Goal: Information Seeking & Learning: Learn about a topic

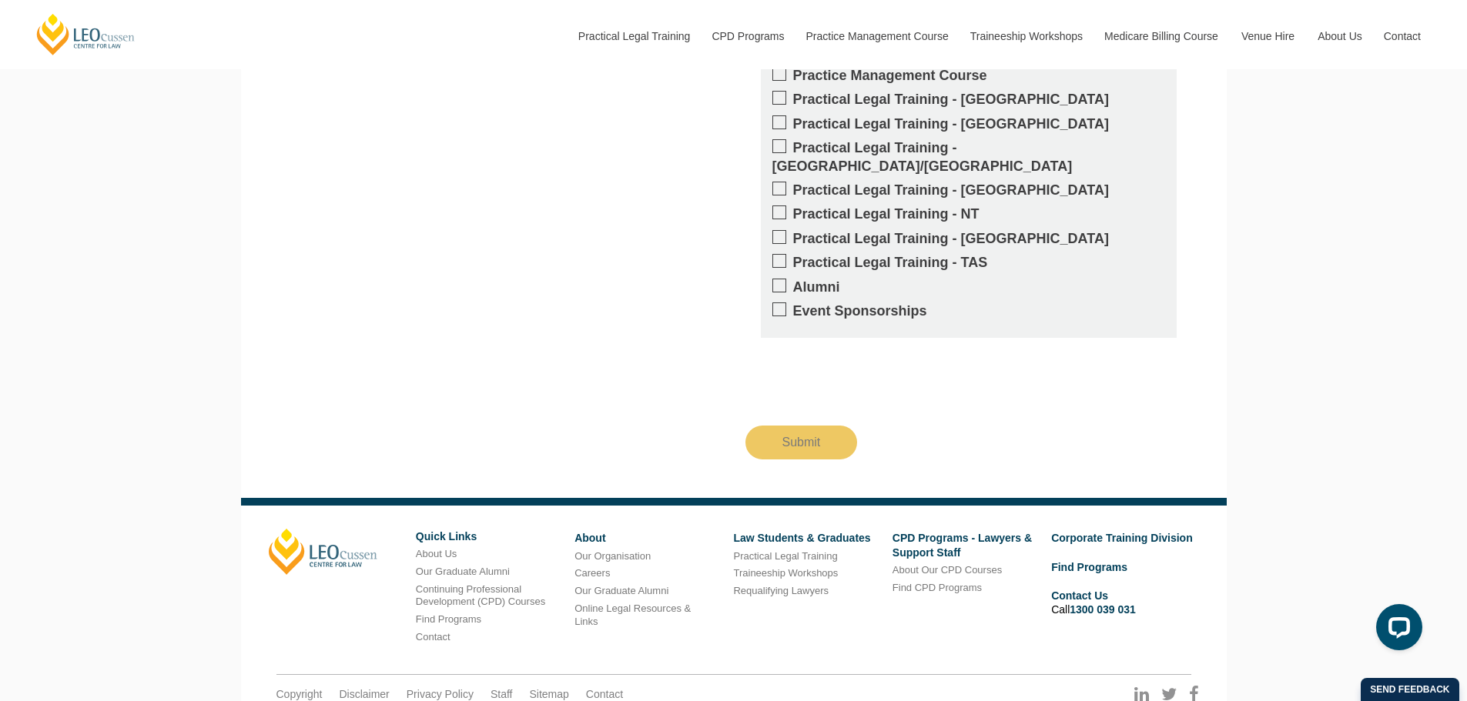
scroll to position [2901, 0]
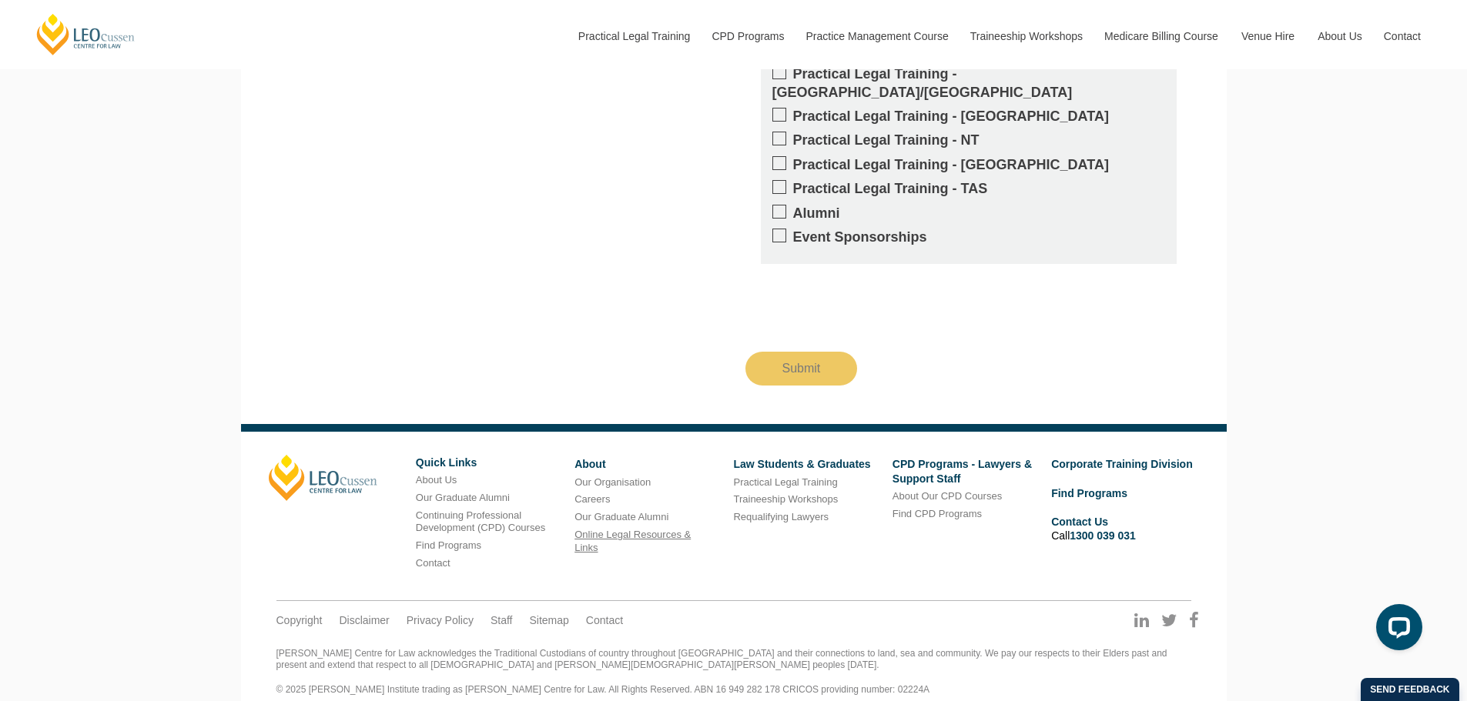
click at [671, 529] on link "Online Legal Resources & Links" at bounding box center [632, 541] width 116 height 25
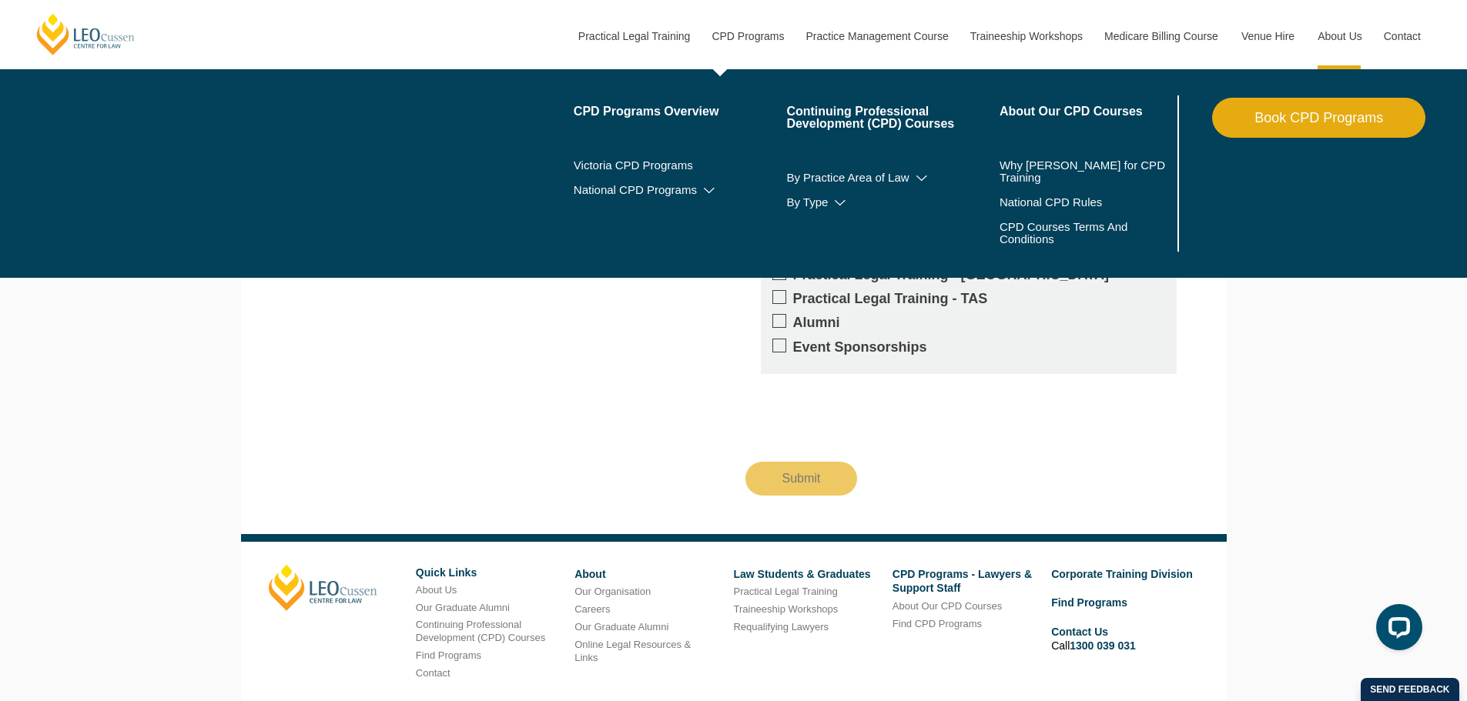
scroll to position [2018, 0]
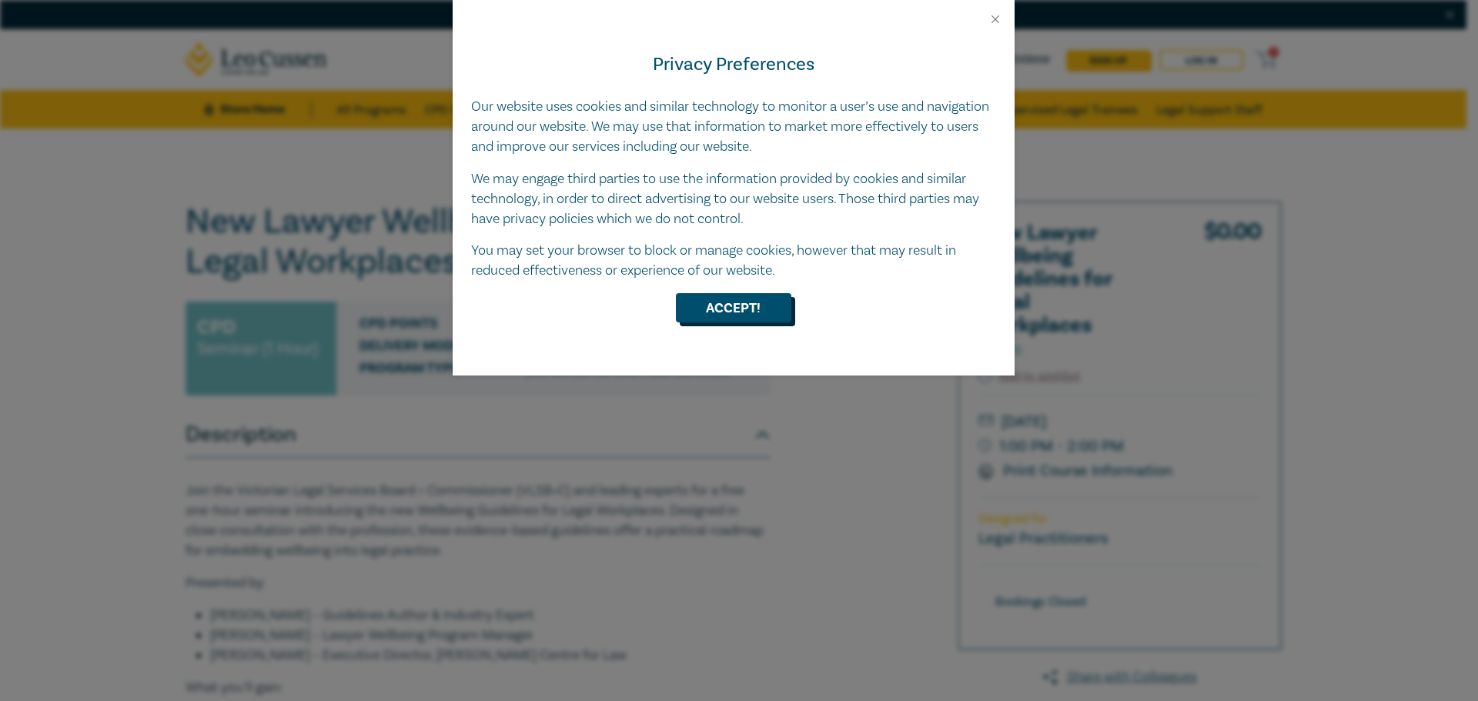
click at [714, 303] on button "Accept!" at bounding box center [733, 307] width 115 height 29
